Goal: Task Accomplishment & Management: Manage account settings

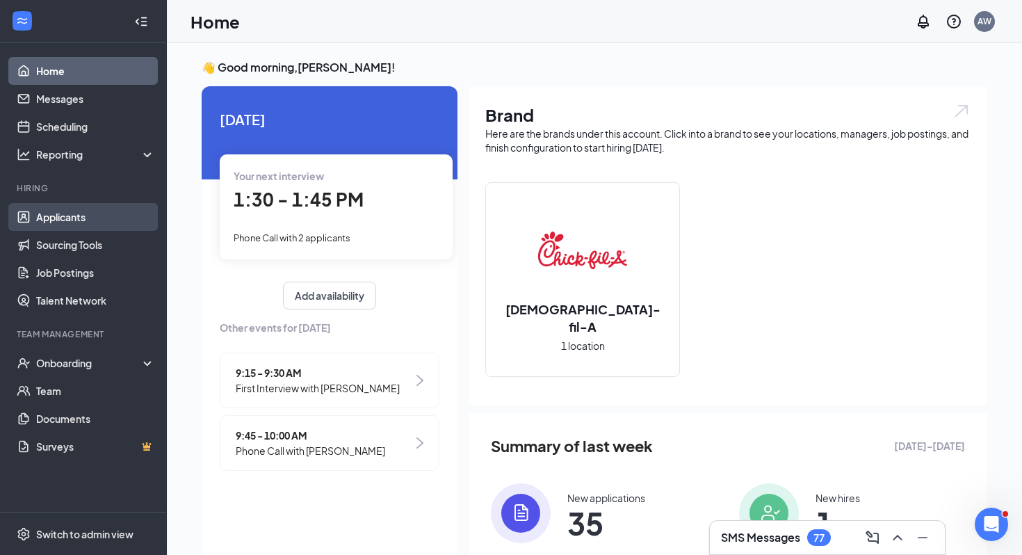
click at [113, 215] on link "Applicants" at bounding box center [95, 217] width 119 height 28
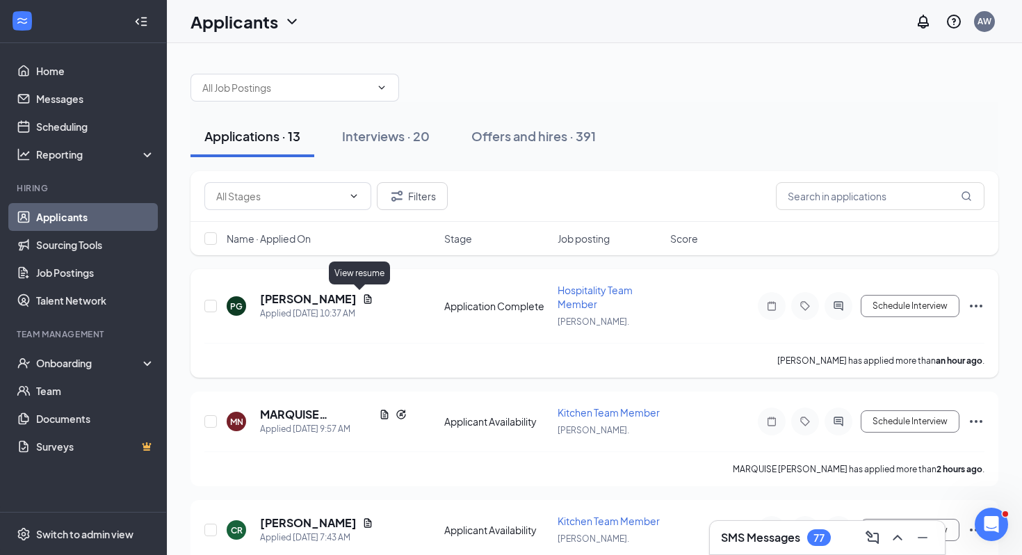
click at [364, 295] on icon "Document" at bounding box center [368, 298] width 8 height 9
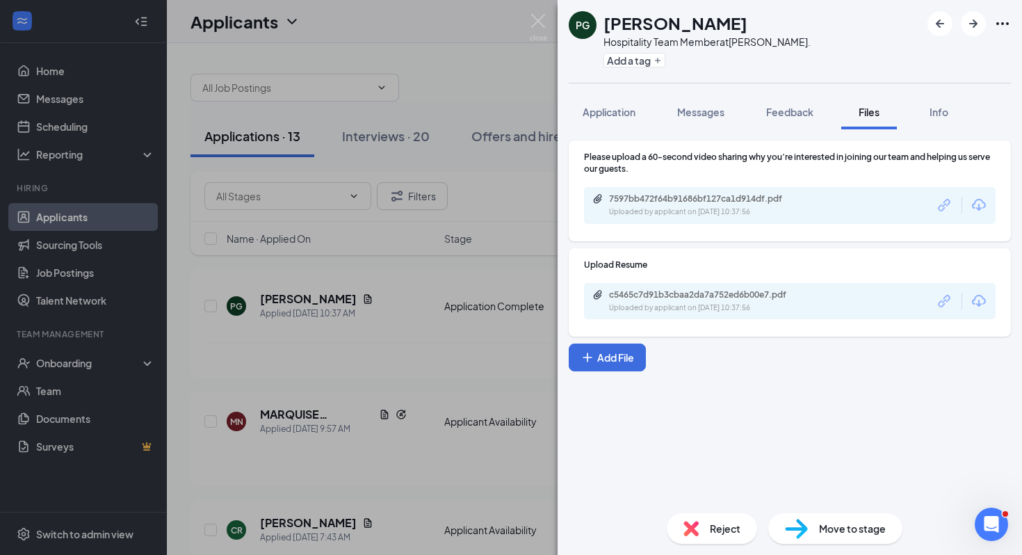
click at [656, 288] on div "c5465c7d91b3cbaa2da7a752ed6b00e7.pdf Uploaded by applicant on [DATE] 10:37:56" at bounding box center [790, 301] width 412 height 37
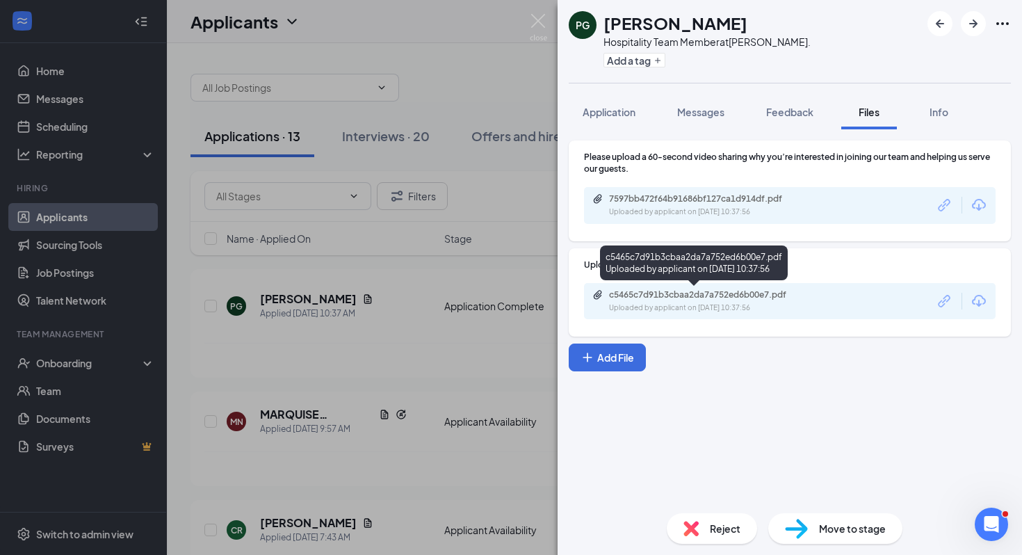
click at [656, 295] on div "c5465c7d91b3cbaa2da7a752ed6b00e7.pdf" at bounding box center [706, 294] width 195 height 11
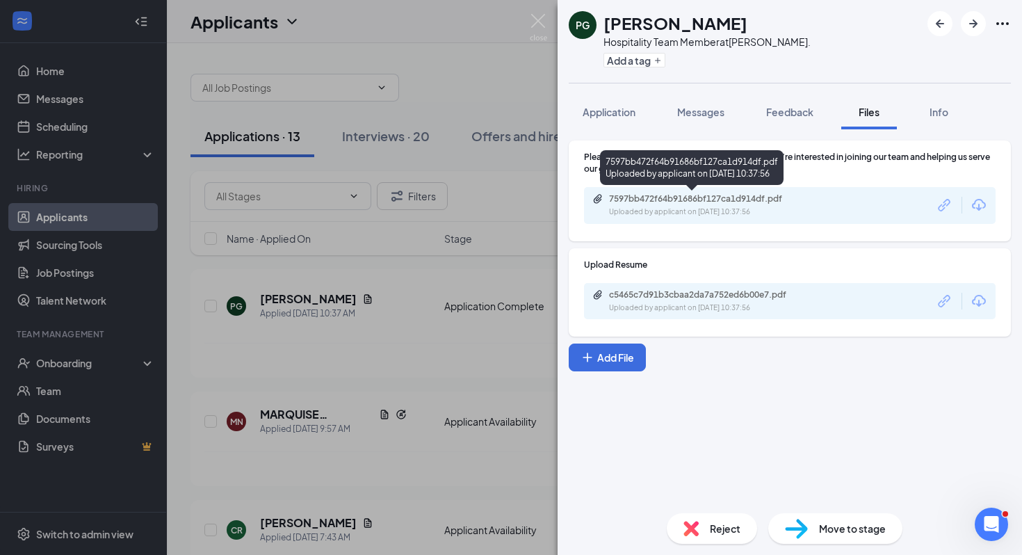
click at [641, 195] on div "7597bb472f64b91686bf127ca1d914df.pdf" at bounding box center [706, 198] width 195 height 11
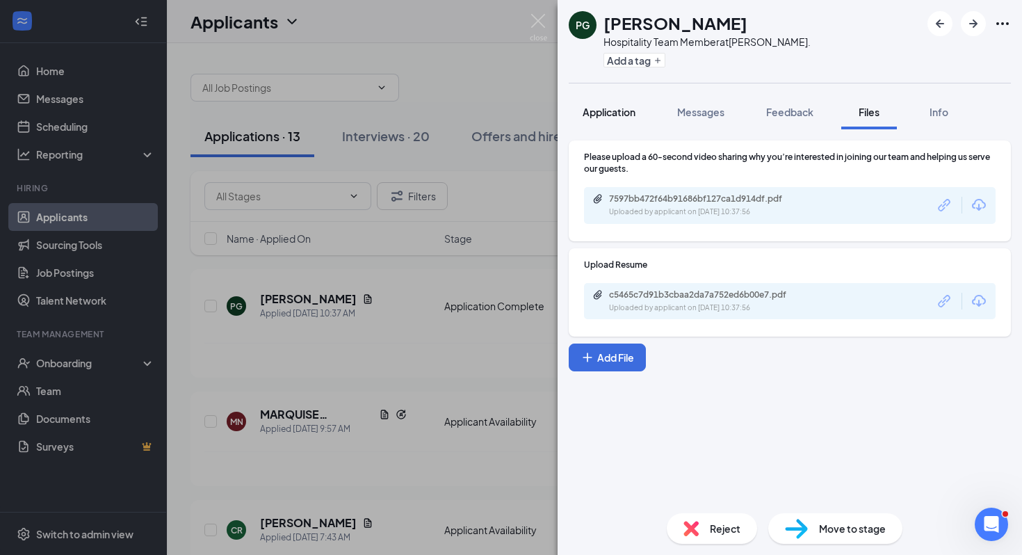
click at [580, 128] on button "Application" at bounding box center [609, 112] width 81 height 35
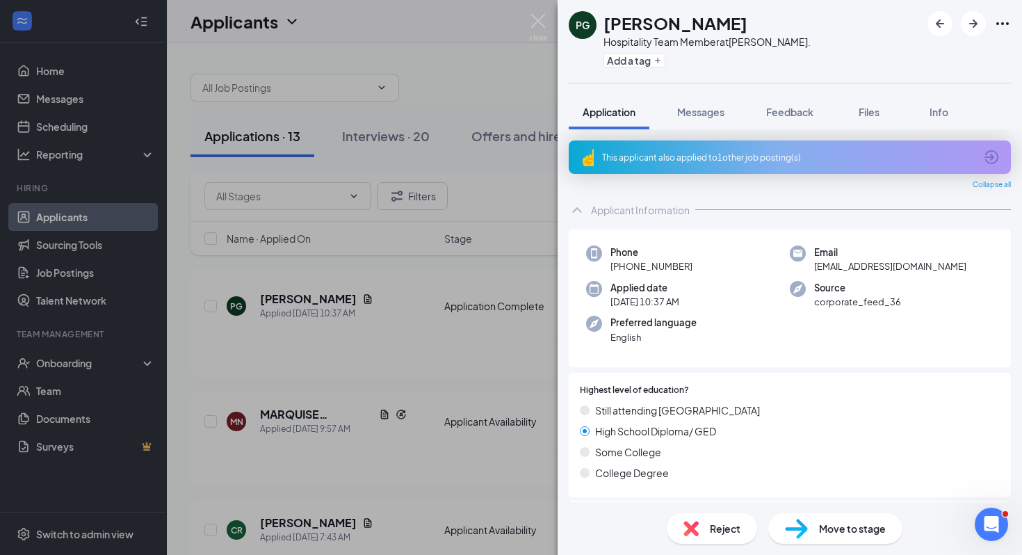
click at [665, 156] on div "This applicant also applied to 1 other job posting(s)" at bounding box center [788, 158] width 373 height 12
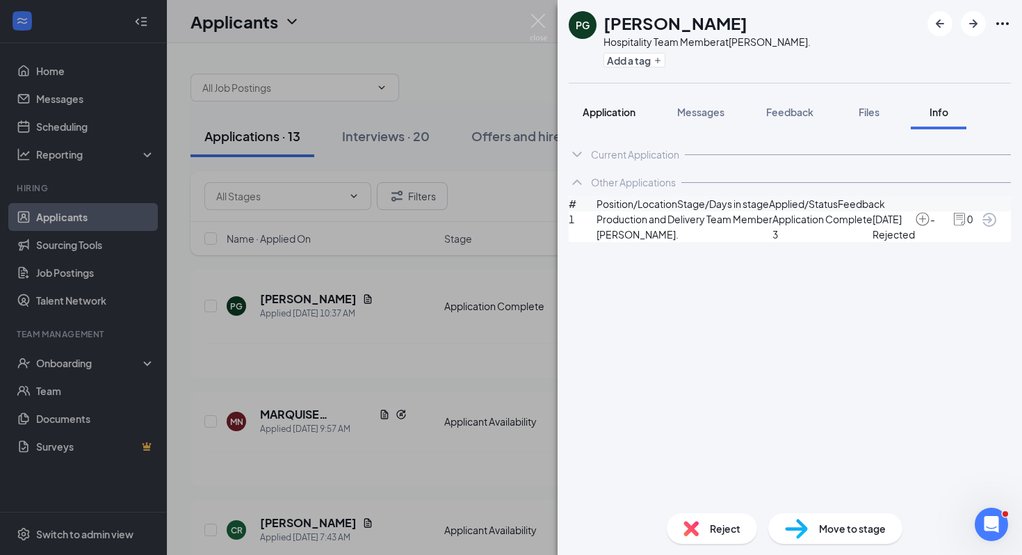
click at [619, 120] on button "Application" at bounding box center [609, 112] width 81 height 35
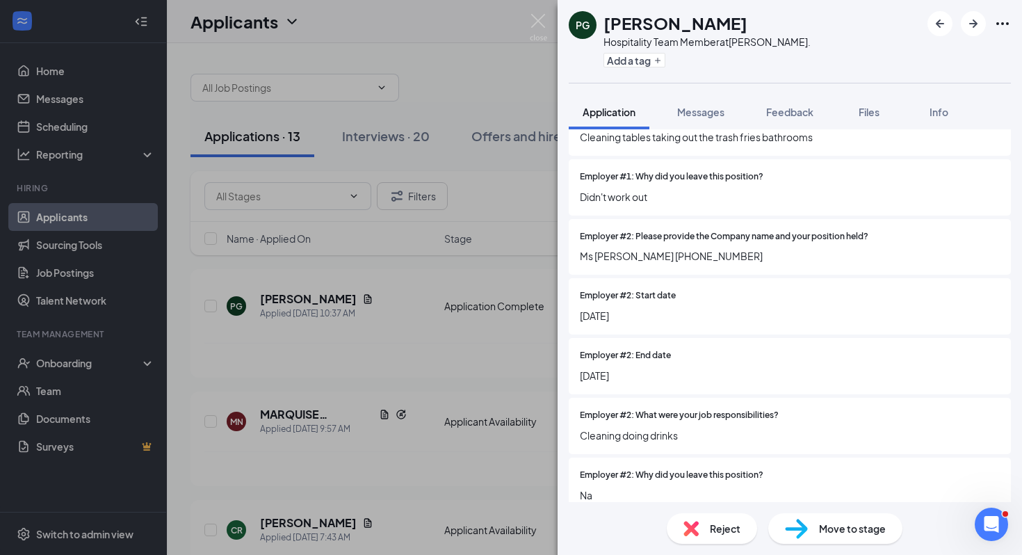
scroll to position [1678, 0]
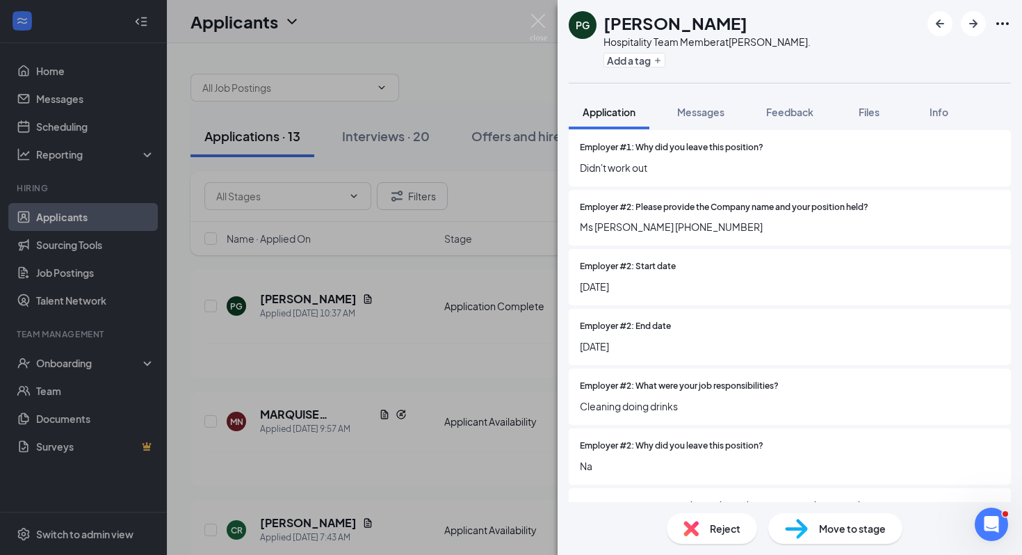
click at [702, 533] on div "Reject" at bounding box center [712, 528] width 90 height 31
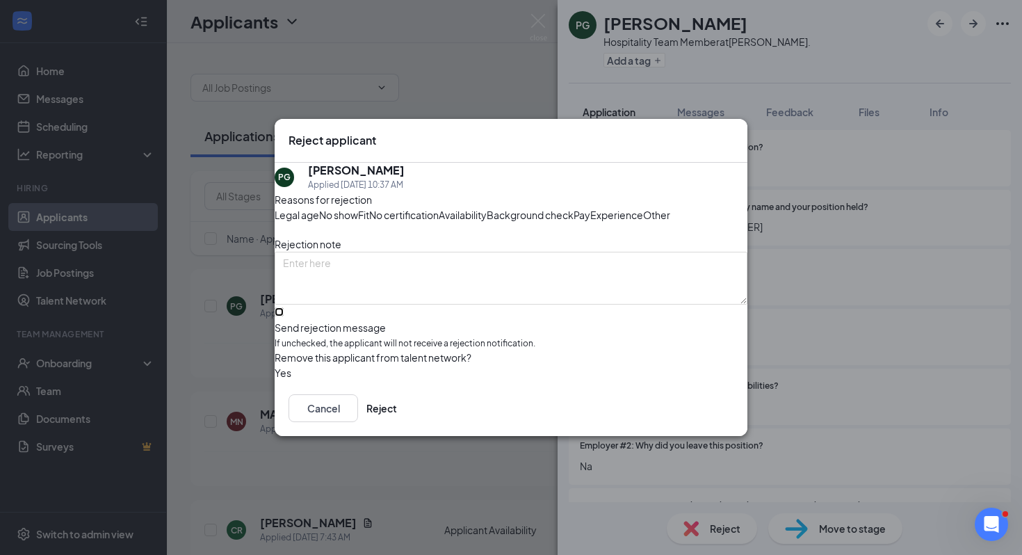
click at [284, 316] on input "Send rejection message If unchecked, the applicant will not receive a rejection…" at bounding box center [279, 311] width 9 height 9
checkbox input "true"
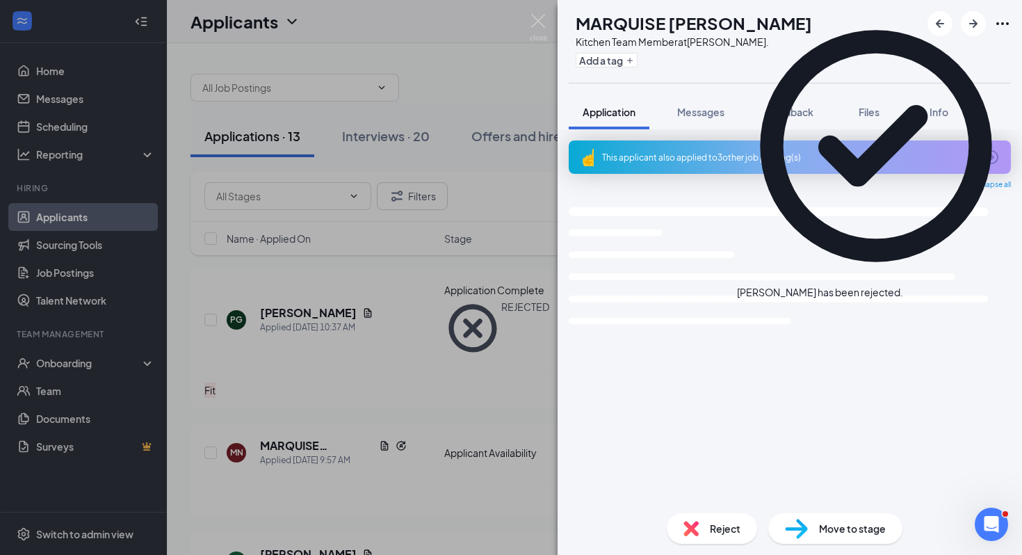
click at [505, 474] on div "MN MARQUISE NEWBIE Kitchen Team Member at [PERSON_NAME]. Add a tag Application …" at bounding box center [511, 277] width 1022 height 555
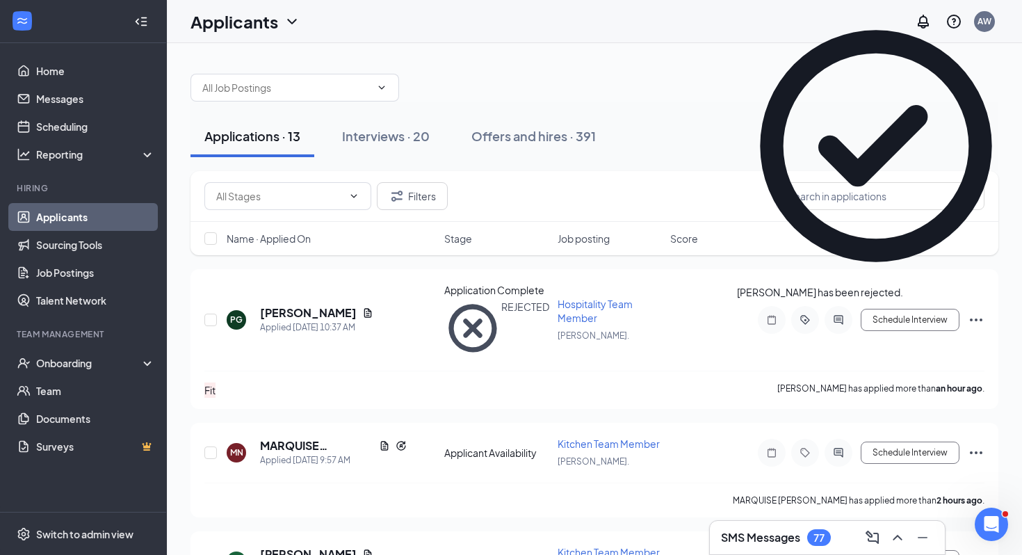
click at [505, 482] on div "MARQUISE [PERSON_NAME] has applied more than 2 hours ago ." at bounding box center [594, 499] width 780 height 35
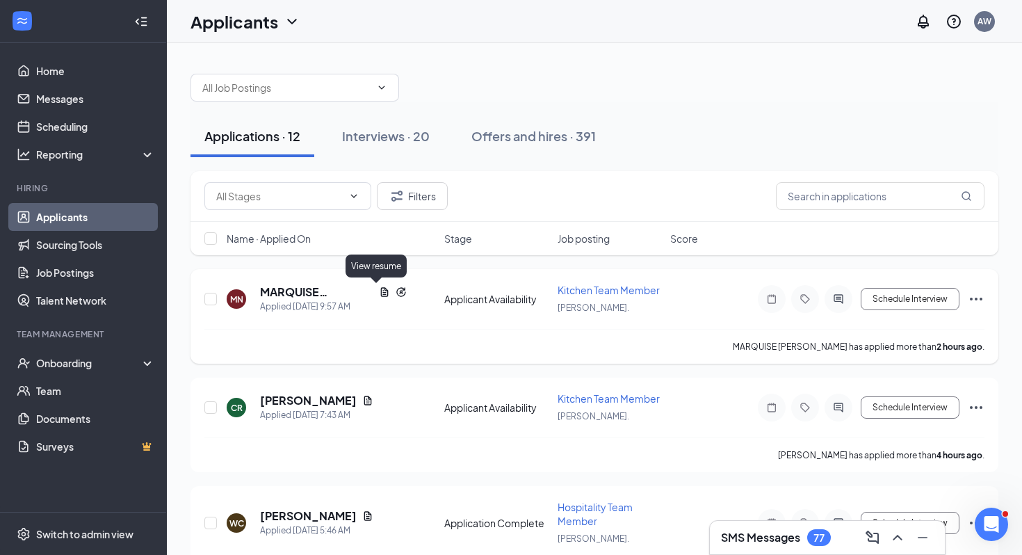
click at [379, 291] on icon "Document" at bounding box center [384, 291] width 11 height 11
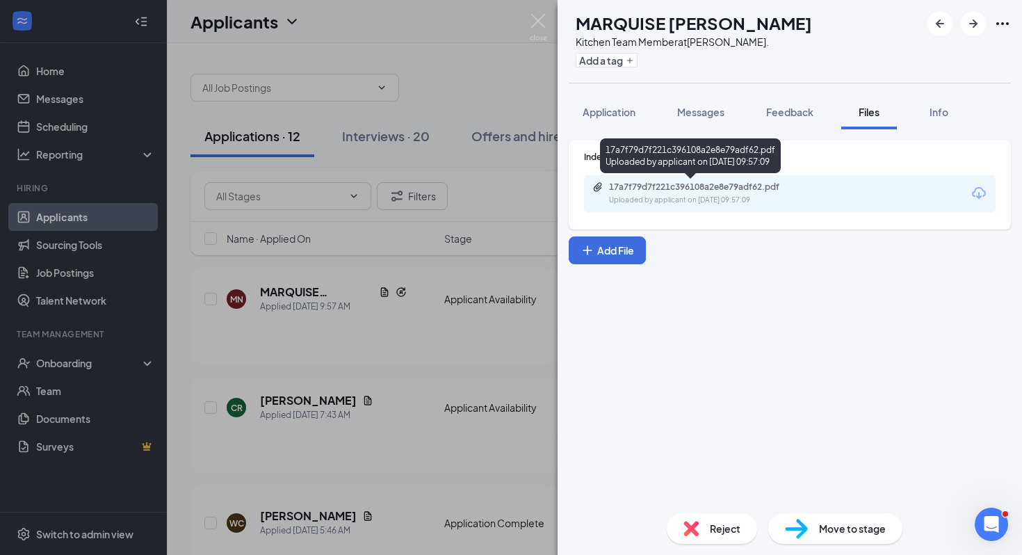
click at [620, 186] on div "17a7f79d7f221c396108a2e8e79adf62.pdf" at bounding box center [706, 186] width 195 height 11
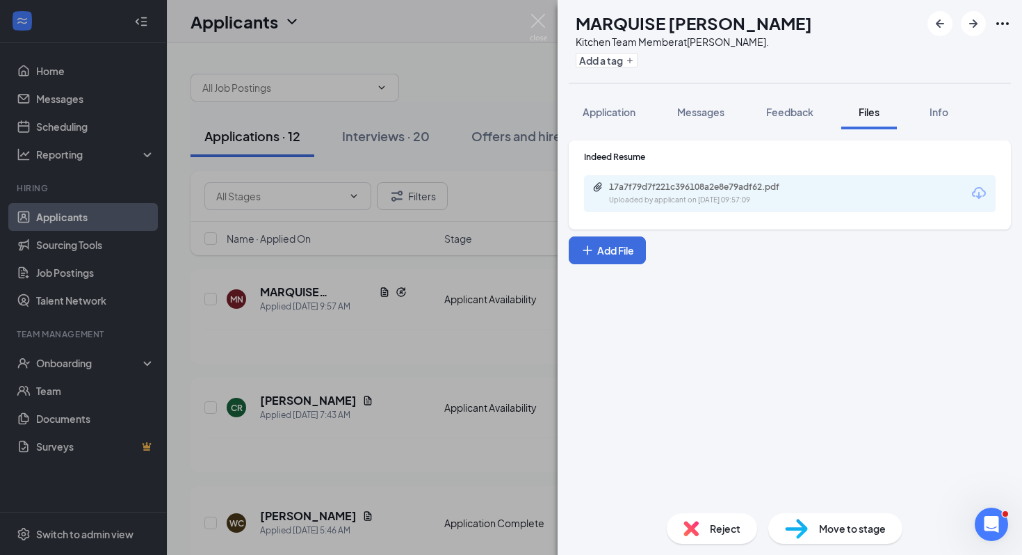
click at [804, 535] on img at bounding box center [796, 529] width 23 height 20
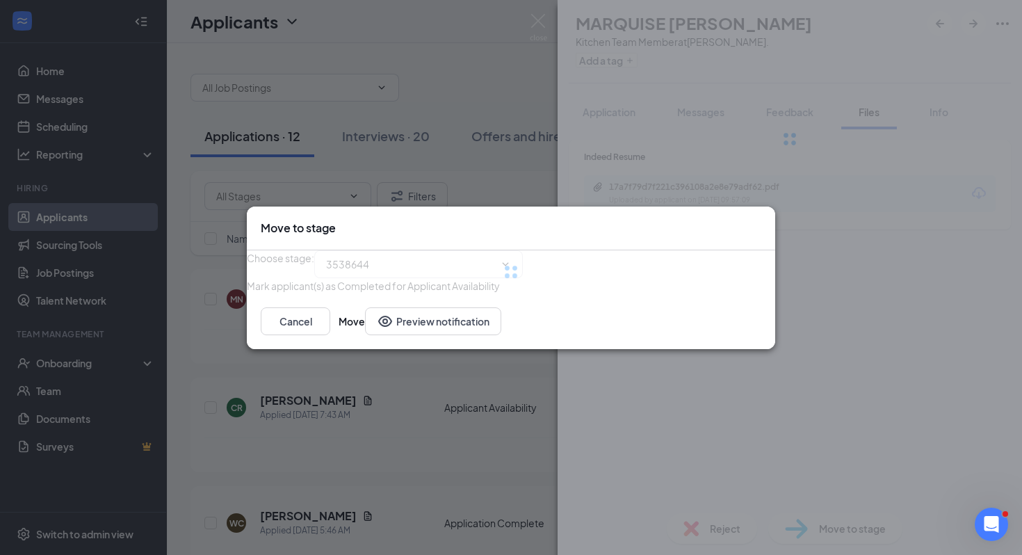
click at [802, 528] on div "Move to stage Choose stage : 3538644 Mark applicant(s) as Completed for Applica…" at bounding box center [511, 277] width 1022 height 555
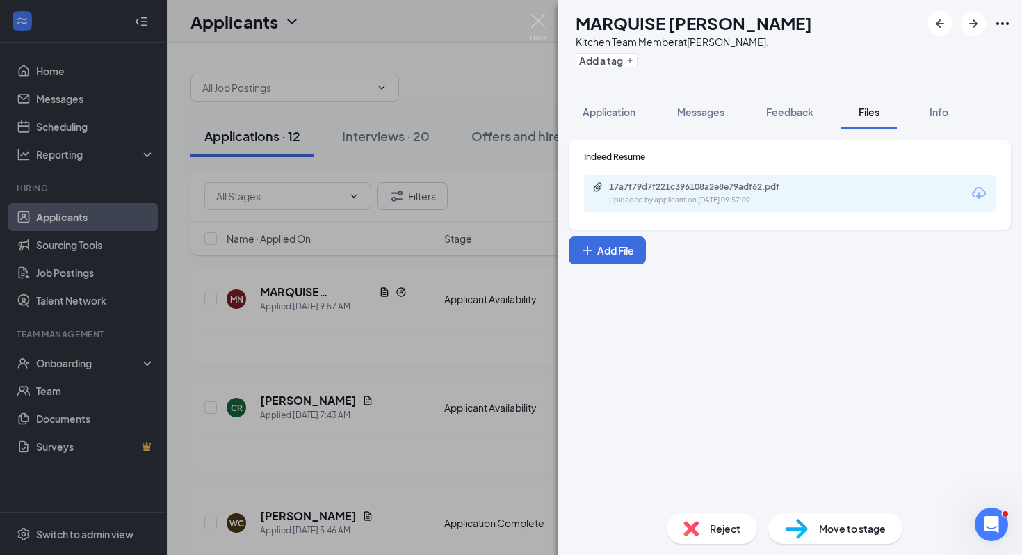
click at [802, 528] on img at bounding box center [796, 529] width 23 height 20
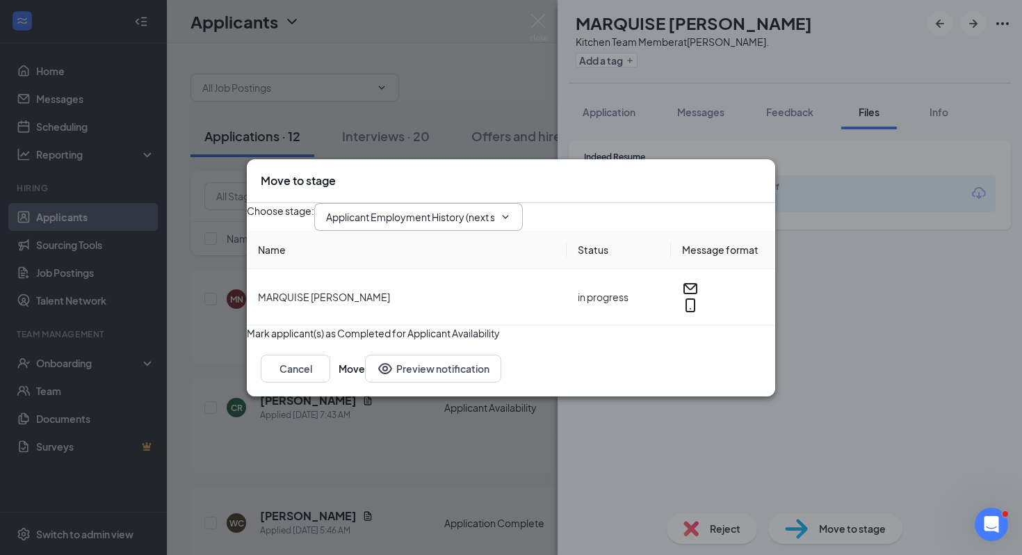
click at [470, 203] on span "Applicant Employment History (next stage)" at bounding box center [418, 217] width 209 height 28
click at [476, 209] on input "Applicant Employment History (next stage)" at bounding box center [410, 216] width 168 height 15
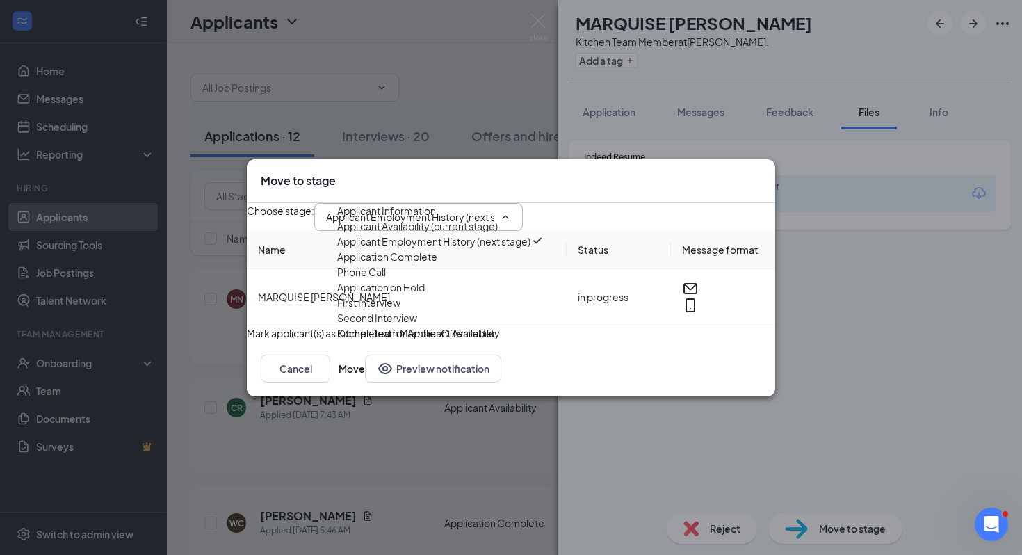
click at [437, 264] on div "Application Complete" at bounding box center [387, 256] width 100 height 15
type input "Application Complete"
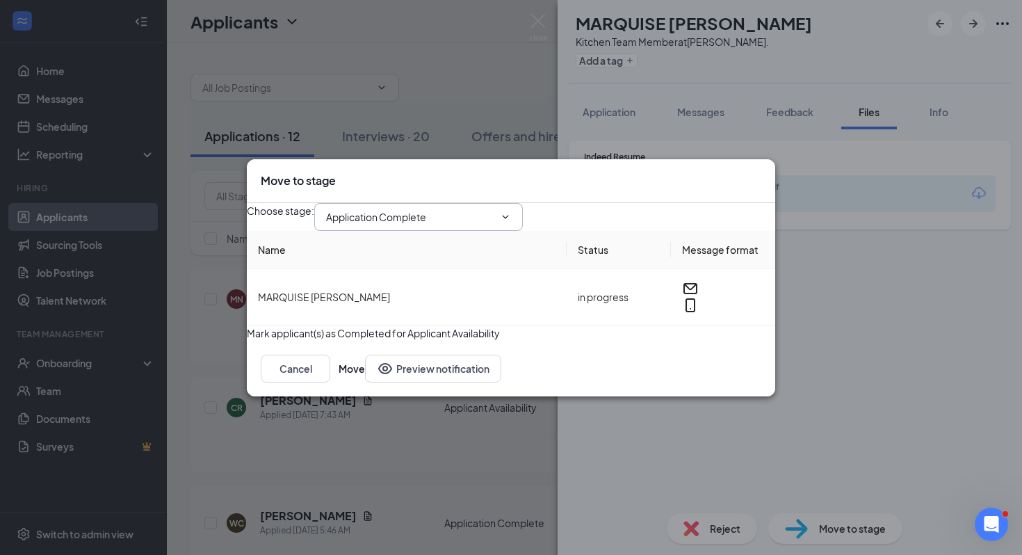
click at [490, 216] on span "Application Complete Applicant Information Applicant Availability (current stag…" at bounding box center [418, 217] width 209 height 28
click at [489, 213] on input "Application Complete" at bounding box center [410, 216] width 168 height 15
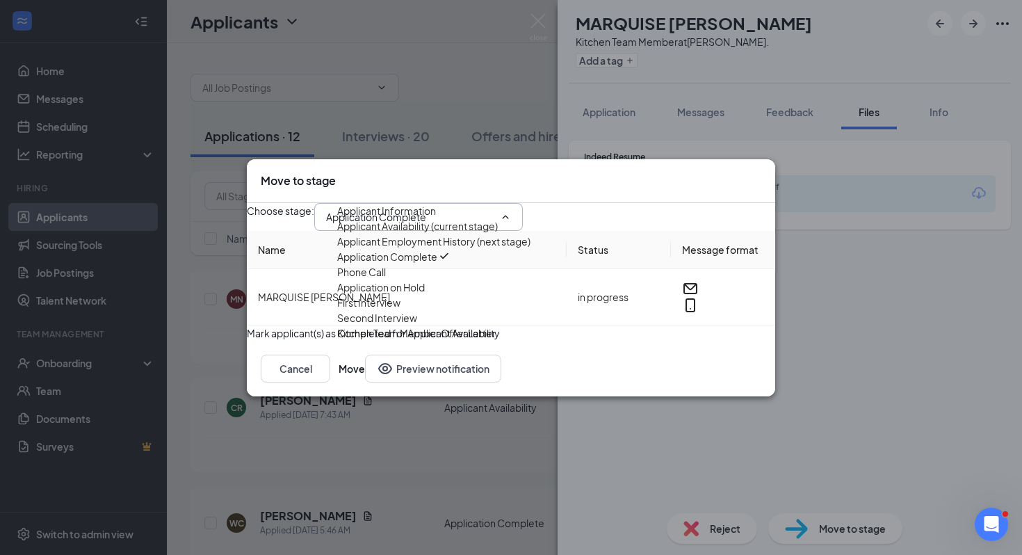
scroll to position [76, 0]
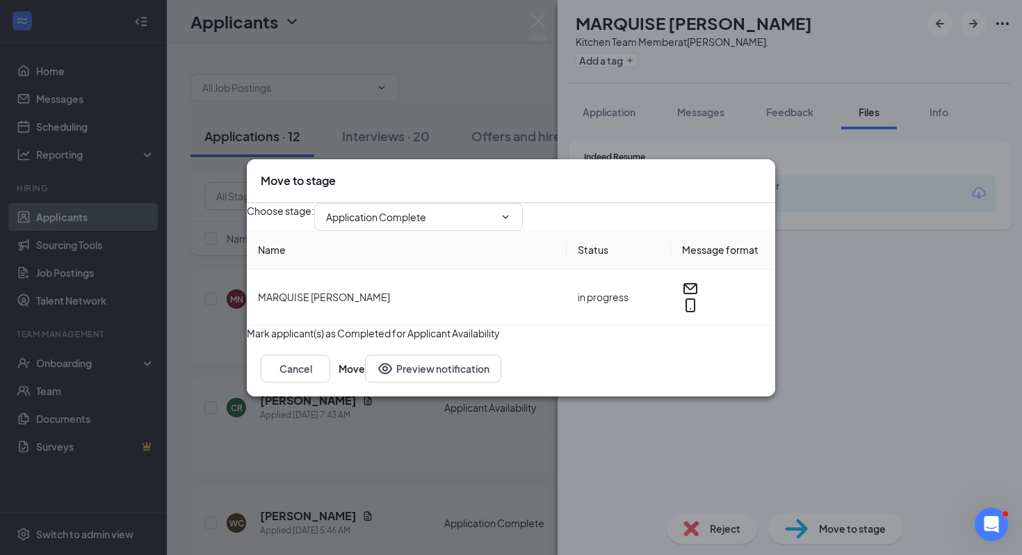
click at [761, 173] on icon "Cross" at bounding box center [761, 173] width 0 height 0
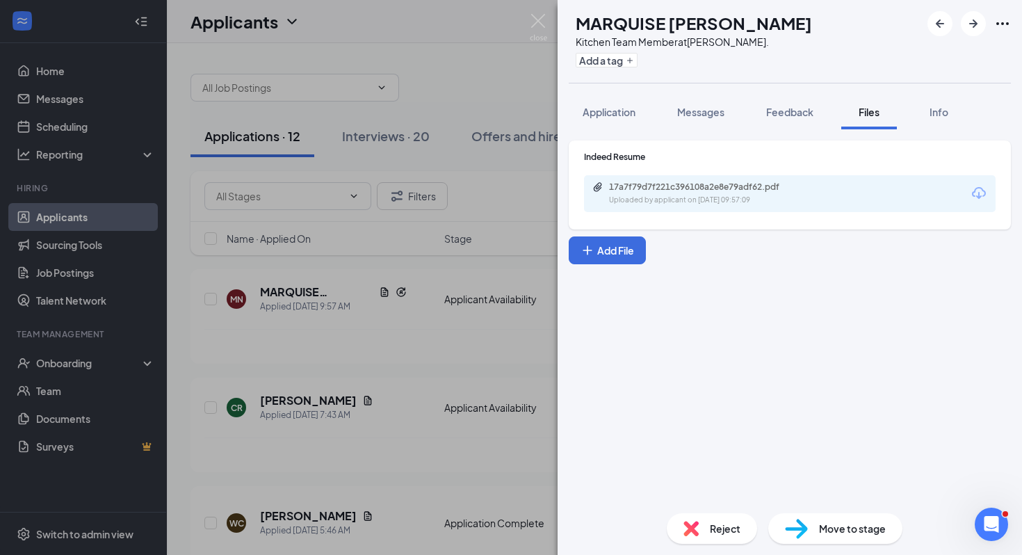
click at [494, 405] on div "MN MARQUISE NEWBIE Kitchen Team Member at [PERSON_NAME]. Add a tag Application …" at bounding box center [511, 277] width 1022 height 555
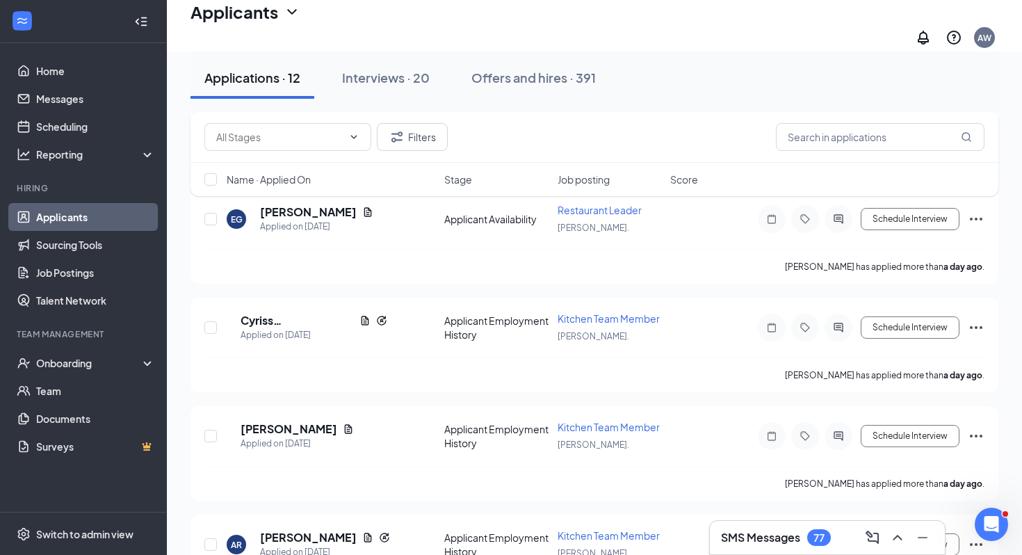
scroll to position [1034, 0]
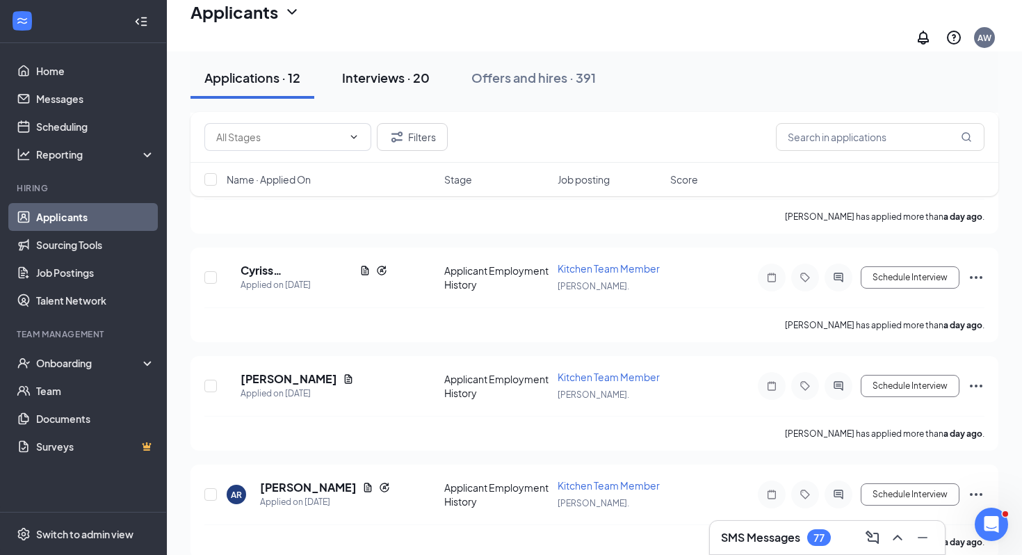
click at [373, 72] on div "Interviews · 20" at bounding box center [386, 77] width 88 height 17
